Goal: Information Seeking & Learning: Learn about a topic

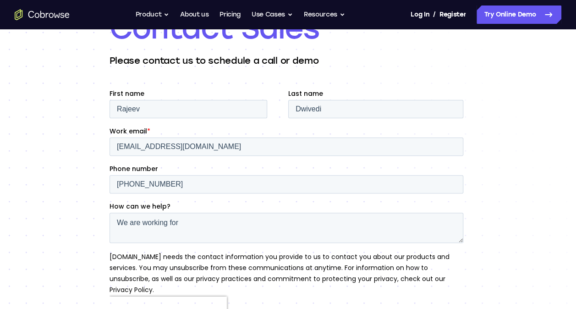
click at [196, 225] on textarea "We are working for" at bounding box center [285, 227] width 353 height 30
type textarea "W"
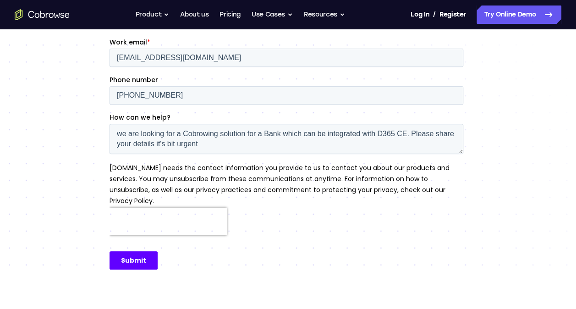
scroll to position [173, 0]
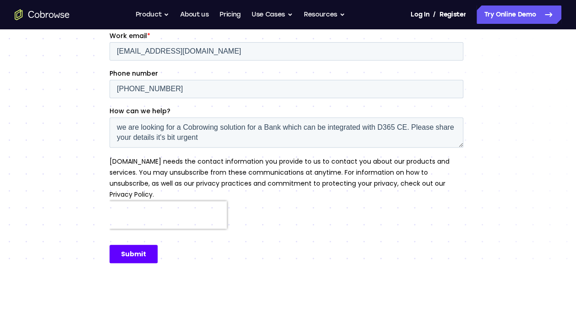
type textarea "we are looking for a Cobrowing solution for a Bank which can be integrated with…"
click at [128, 249] on input "Submit" at bounding box center [133, 254] width 48 height 18
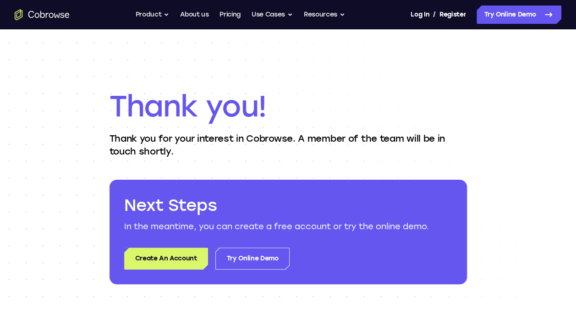
drag, startPoint x: 75, startPoint y: 15, endPoint x: 39, endPoint y: 14, distance: 36.2
click at [39, 14] on div "Go back Powerful, Flexible and Trustworthy. Avoid all extra friction for both A…" at bounding box center [288, 14] width 576 height 18
click at [278, 136] on p "Thank you for your interest in Cobrowse. A member of the team will be in touch …" at bounding box center [287, 145] width 357 height 26
copy p "Cobrowse"
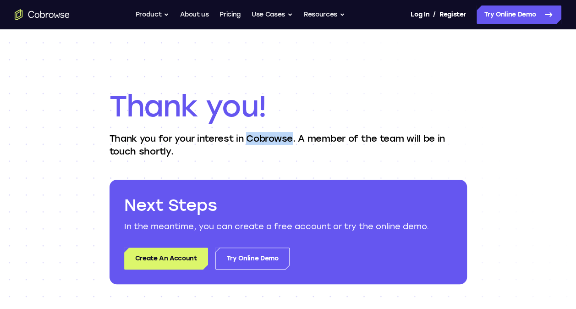
click at [47, 14] on icon "Go to the home page" at bounding box center [47, 15] width 3 height 5
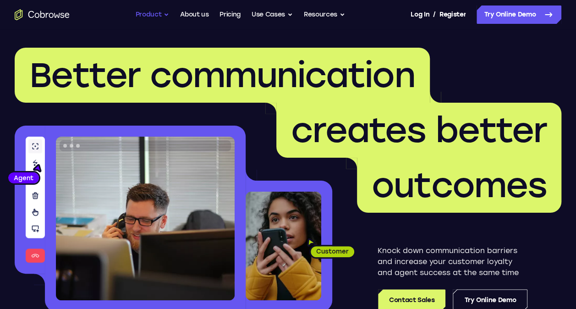
click at [161, 16] on button "Product" at bounding box center [153, 14] width 34 height 18
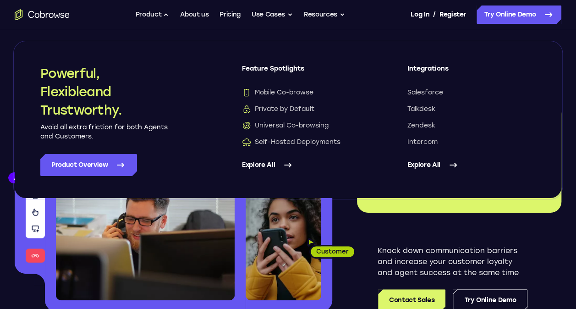
click at [262, 161] on link "Explore All" at bounding box center [306, 165] width 129 height 22
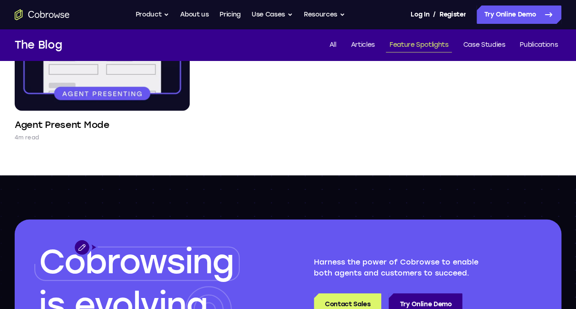
scroll to position [959, 0]
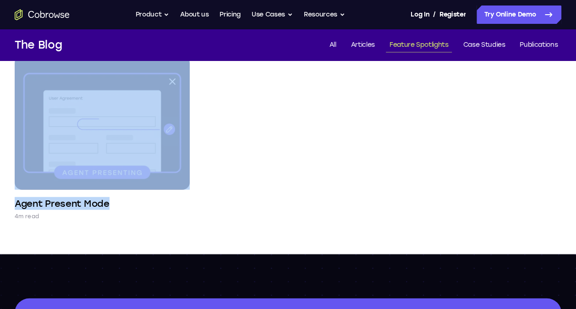
drag, startPoint x: 15, startPoint y: 104, endPoint x: 246, endPoint y: 206, distance: 252.4
copy div "Feature Spotlights Voice and Video 3m read AI Virtual Agent Co-browse 3m read E…"
click at [166, 13] on button "Product" at bounding box center [153, 14] width 34 height 18
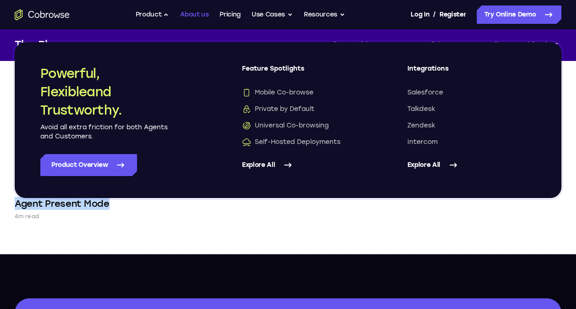
click at [196, 12] on link "About us" at bounding box center [194, 14] width 28 height 18
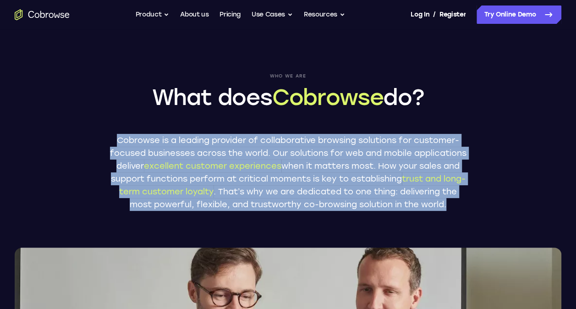
drag, startPoint x: 332, startPoint y: 222, endPoint x: 112, endPoint y: 139, distance: 234.3
click at [112, 139] on p "Cobrowse is a leading provider of collaborative browsing solutions for customer…" at bounding box center [287, 172] width 357 height 77
copy p "Cobrowse is a leading provider of collaborative browsing solutions for customer…"
click at [144, 18] on button "Product" at bounding box center [153, 14] width 34 height 18
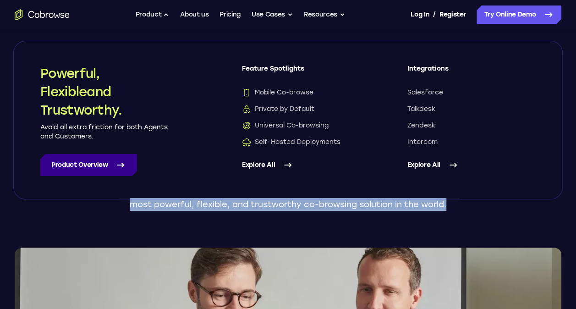
click at [103, 167] on link "Product Overview" at bounding box center [88, 165] width 97 height 22
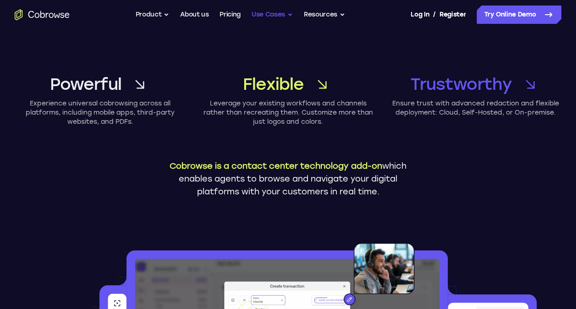
click at [269, 13] on button "Use Cases" at bounding box center [271, 14] width 41 height 18
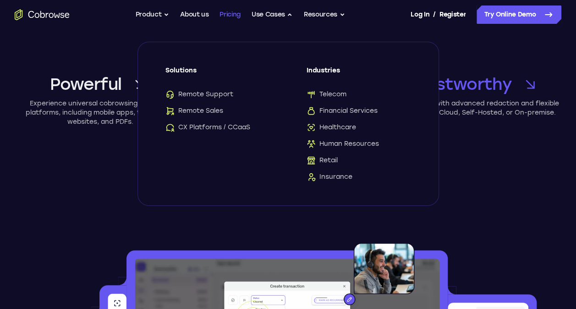
click at [224, 13] on link "Pricing" at bounding box center [229, 14] width 21 height 18
